Goal: Task Accomplishment & Management: Manage account settings

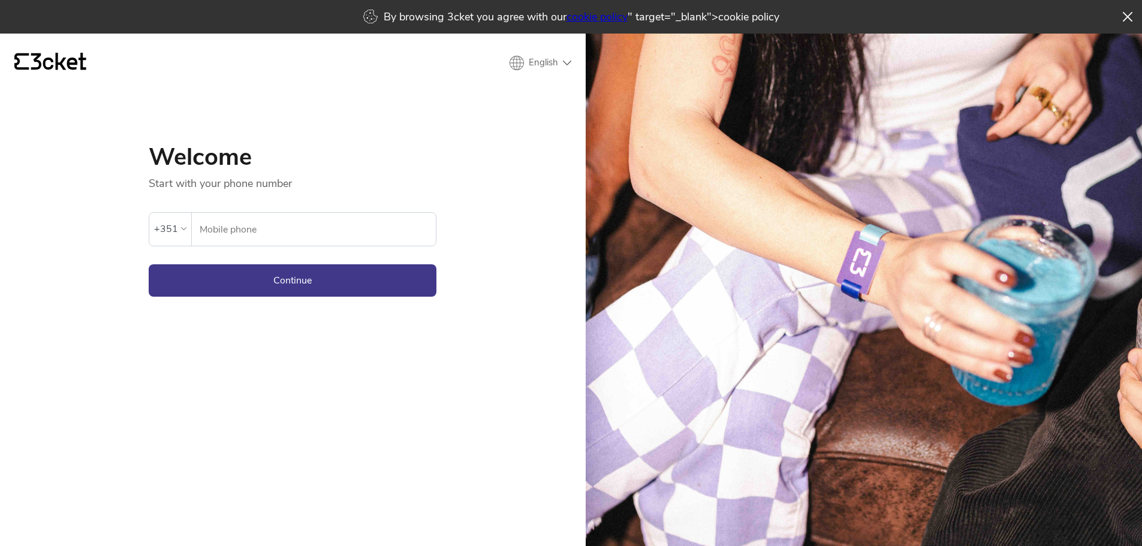
click at [162, 241] on div "+351" at bounding box center [170, 229] width 42 height 32
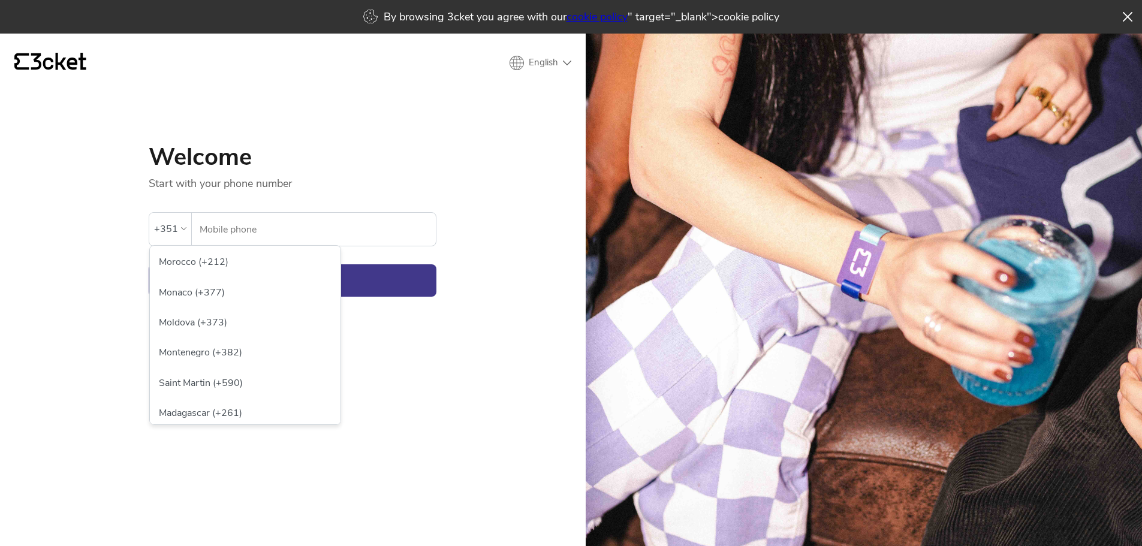
scroll to position [3601, 0]
click at [221, 279] on div "Morocco (+212)" at bounding box center [245, 264] width 185 height 30
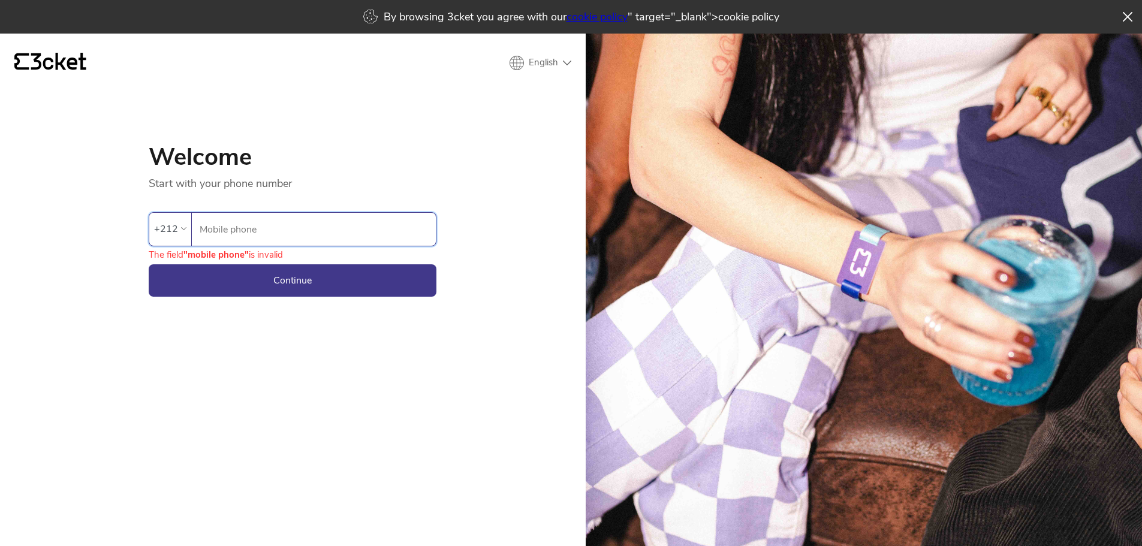
click at [256, 235] on input "Mobile phone" at bounding box center [317, 229] width 237 height 33
type input "707190521"
click at [280, 281] on button "Continue" at bounding box center [293, 280] width 288 height 32
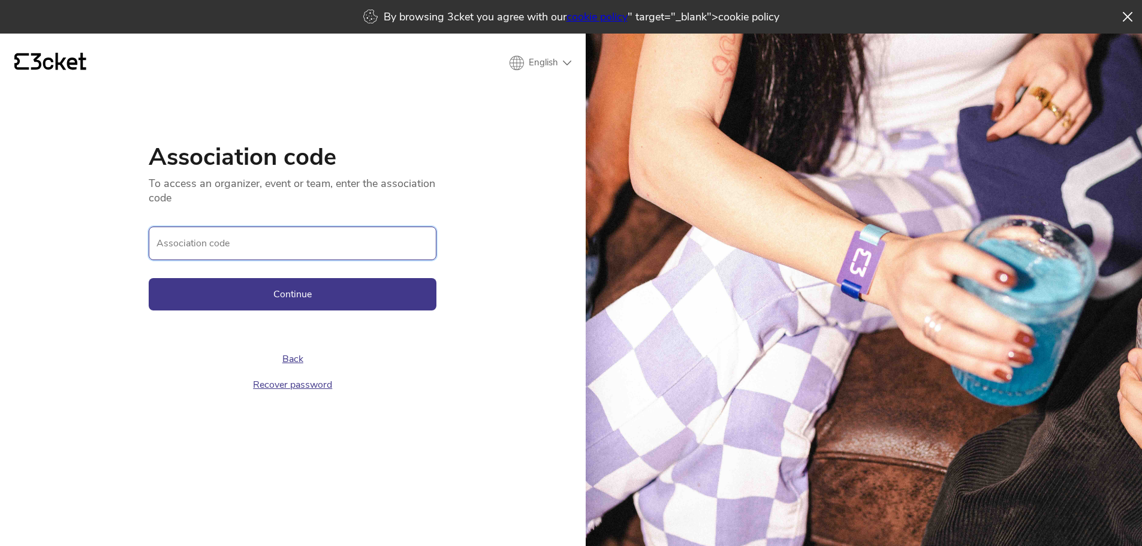
click at [251, 246] on input "Association code" at bounding box center [293, 244] width 288 height 34
click at [296, 386] on link "Recover password" at bounding box center [292, 384] width 79 height 13
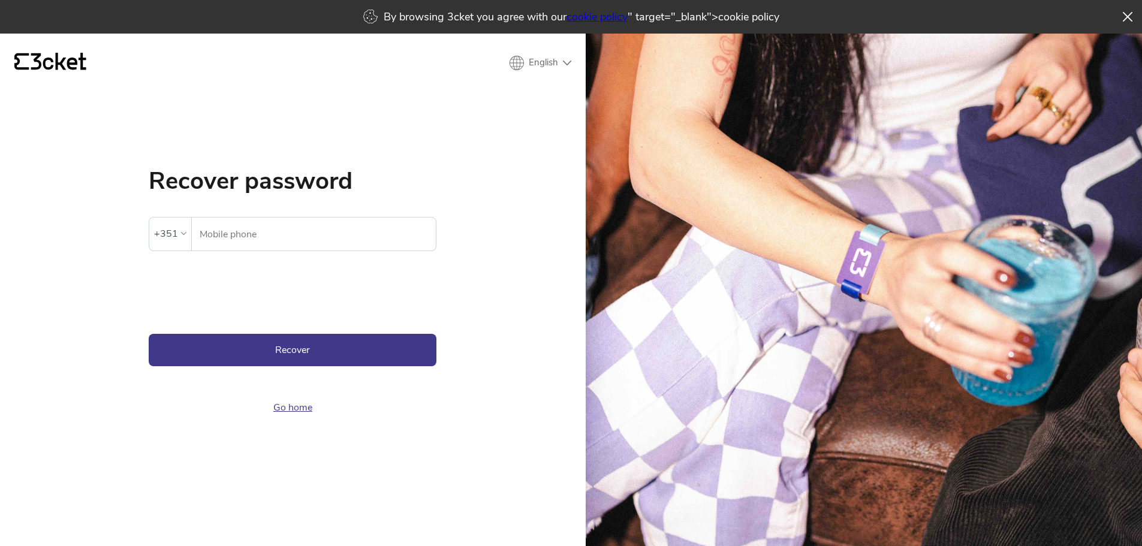
click at [183, 242] on div "+351" at bounding box center [170, 234] width 32 height 18
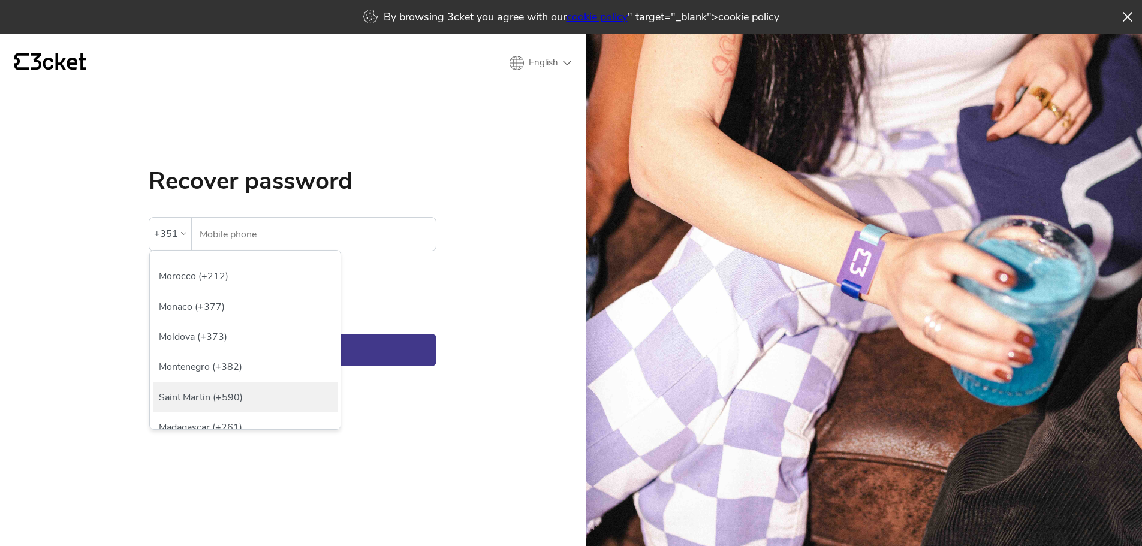
scroll to position [3593, 0]
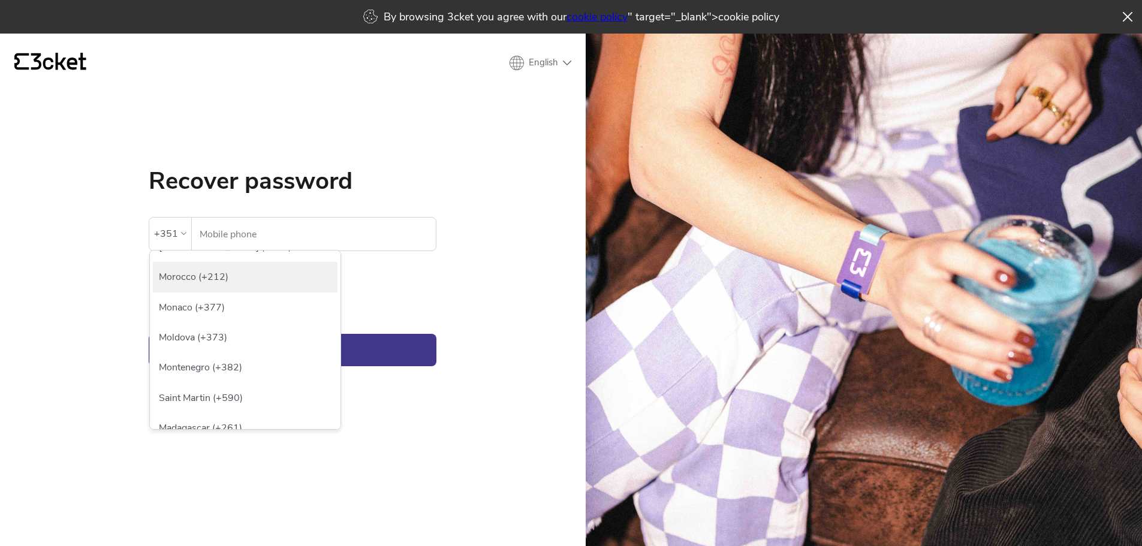
click at [228, 292] on div "Morocco (+212)" at bounding box center [245, 277] width 185 height 30
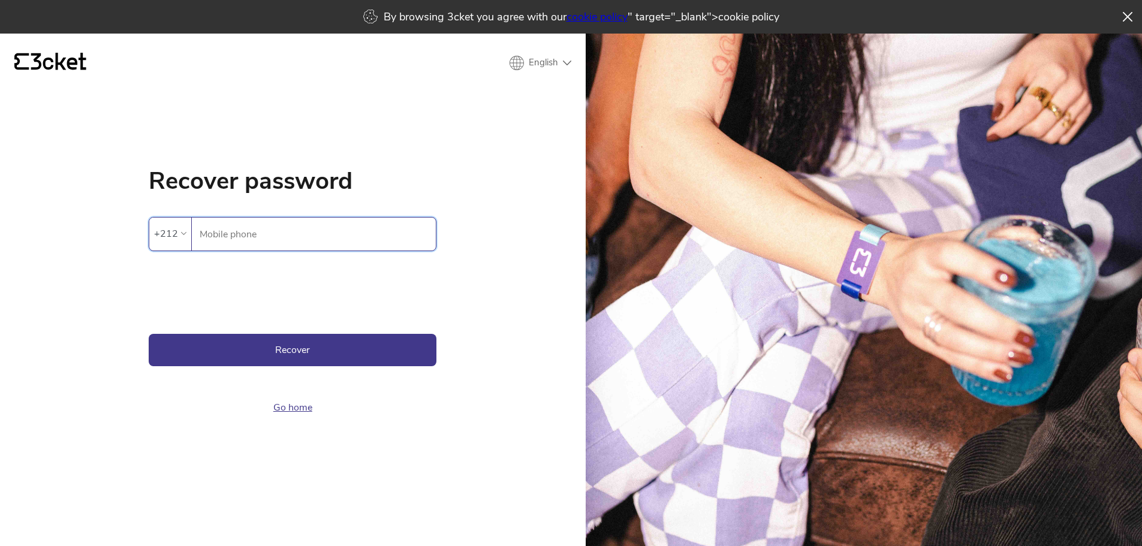
click at [250, 243] on input "Mobile phone" at bounding box center [317, 234] width 237 height 33
type input "707190521"
